Goal: Check status: Check status

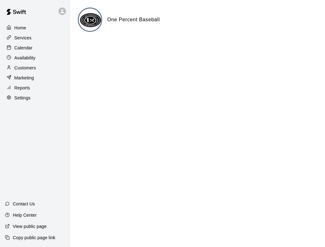
click at [14, 51] on div "Calendar" at bounding box center [35, 47] width 60 height 9
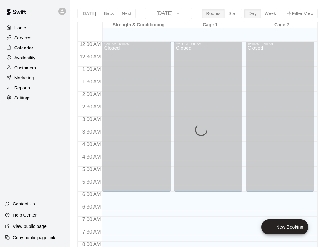
scroll to position [250, 0]
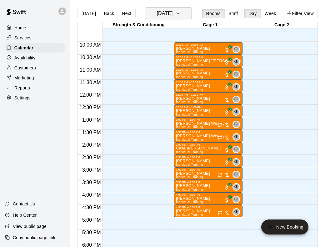
click at [173, 15] on h6 "[DATE]" at bounding box center [165, 13] width 16 height 9
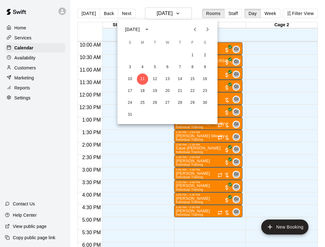
click at [272, 11] on div at bounding box center [162, 123] width 325 height 247
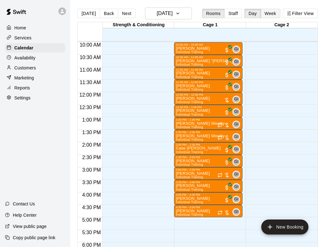
click at [271, 14] on button "Week" at bounding box center [271, 13] width 20 height 9
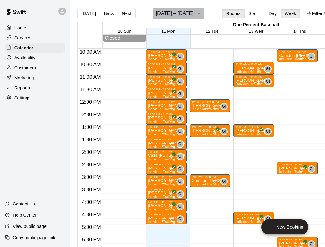
click at [196, 13] on icon "button" at bounding box center [198, 14] width 5 height 8
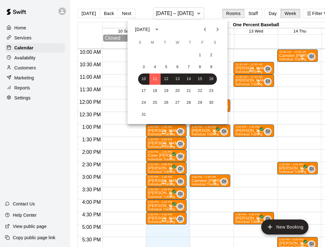
click at [207, 29] on icon "Previous month" at bounding box center [205, 30] width 8 height 8
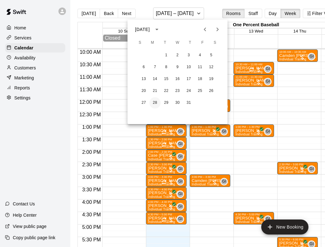
click at [150, 101] on button "28" at bounding box center [155, 102] width 11 height 11
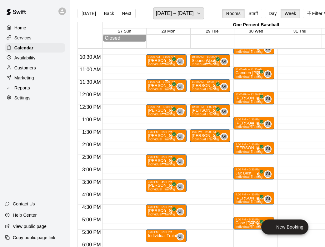
scroll to position [191, 0]
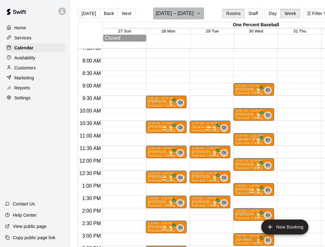
click at [194, 12] on h6 "[DATE] – [DATE]" at bounding box center [175, 13] width 38 height 9
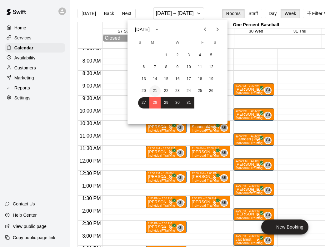
click at [155, 91] on button "21" at bounding box center [155, 90] width 11 height 11
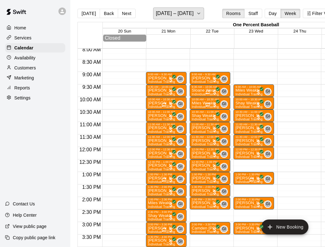
scroll to position [205, 0]
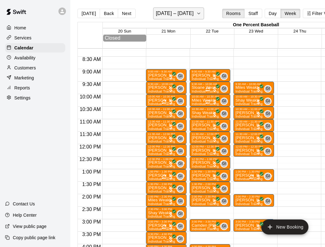
click at [190, 9] on button "[DATE] – [DATE]" at bounding box center [178, 14] width 51 height 12
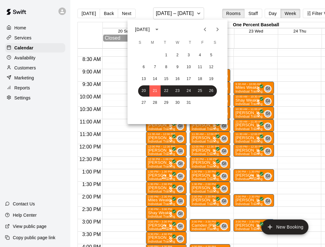
drag, startPoint x: 206, startPoint y: 29, endPoint x: 226, endPoint y: 28, distance: 19.5
click at [226, 28] on div "[DATE]" at bounding box center [178, 29] width 100 height 9
click at [216, 30] on icon "Next month" at bounding box center [218, 30] width 8 height 8
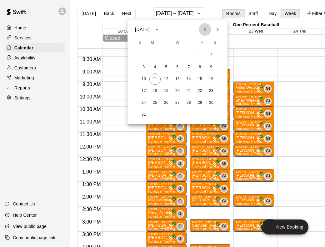
click at [204, 30] on icon "Previous month" at bounding box center [205, 30] width 8 height 8
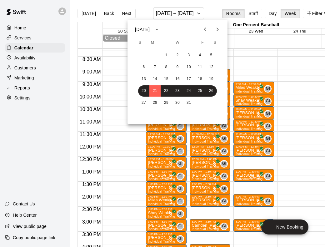
click at [258, 68] on div at bounding box center [162, 123] width 325 height 247
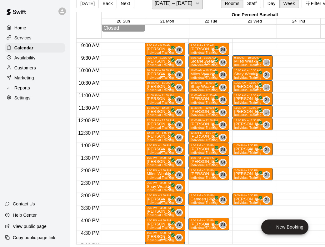
scroll to position [10, 2]
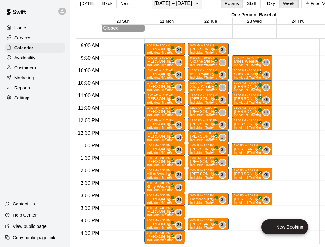
click at [187, 5] on button "[DATE] – [DATE]" at bounding box center [177, 3] width 51 height 12
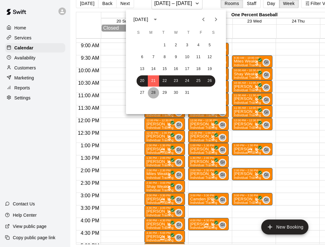
click at [153, 89] on button "28" at bounding box center [153, 92] width 11 height 11
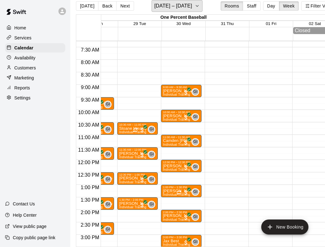
scroll to position [182, 71]
